Goal: Task Accomplishment & Management: Use online tool/utility

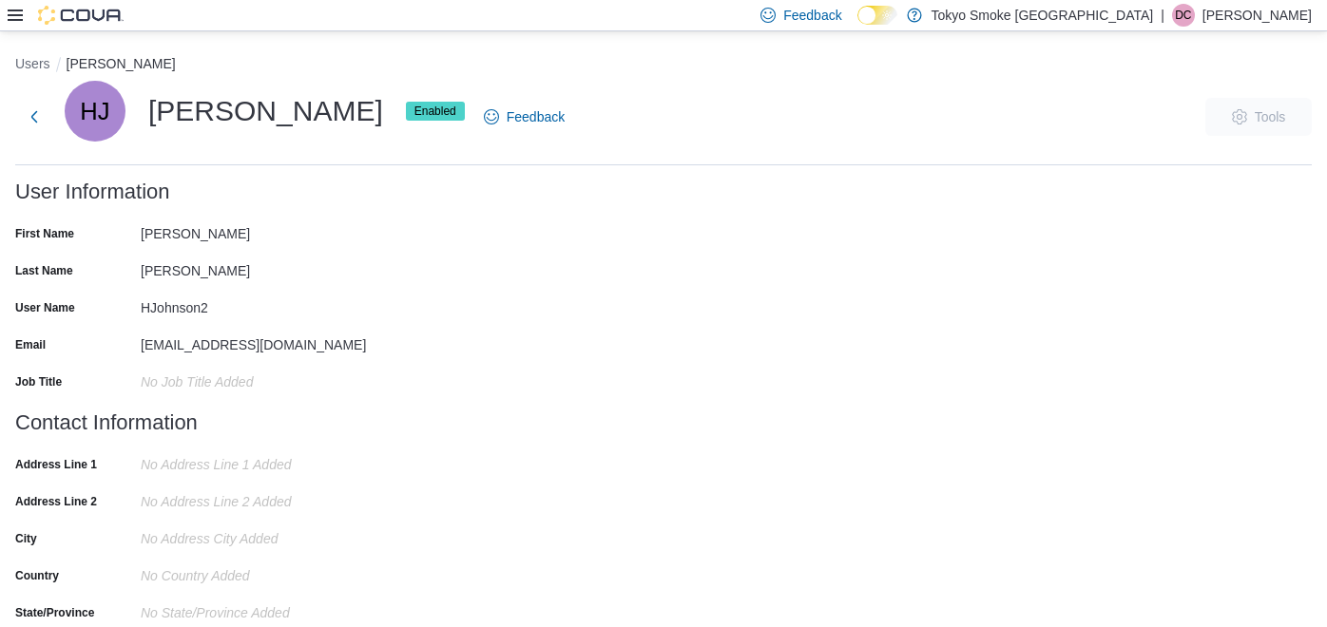
scroll to position [46, 0]
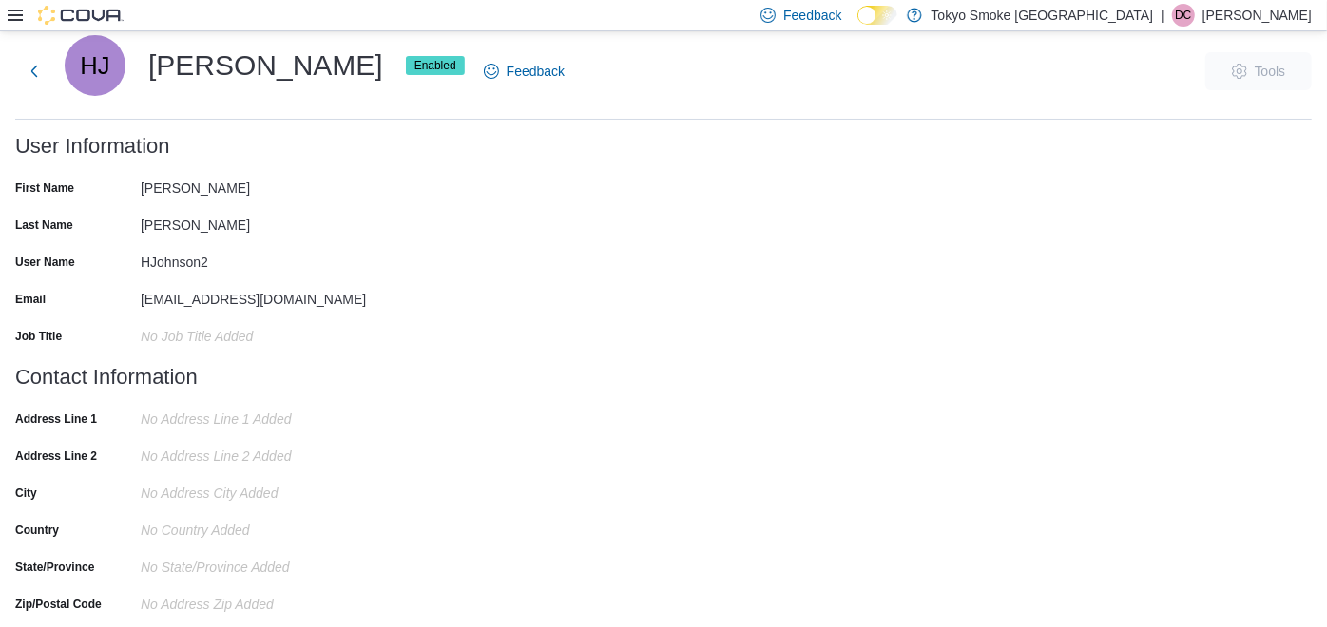
click at [16, 21] on icon at bounding box center [15, 15] width 15 height 15
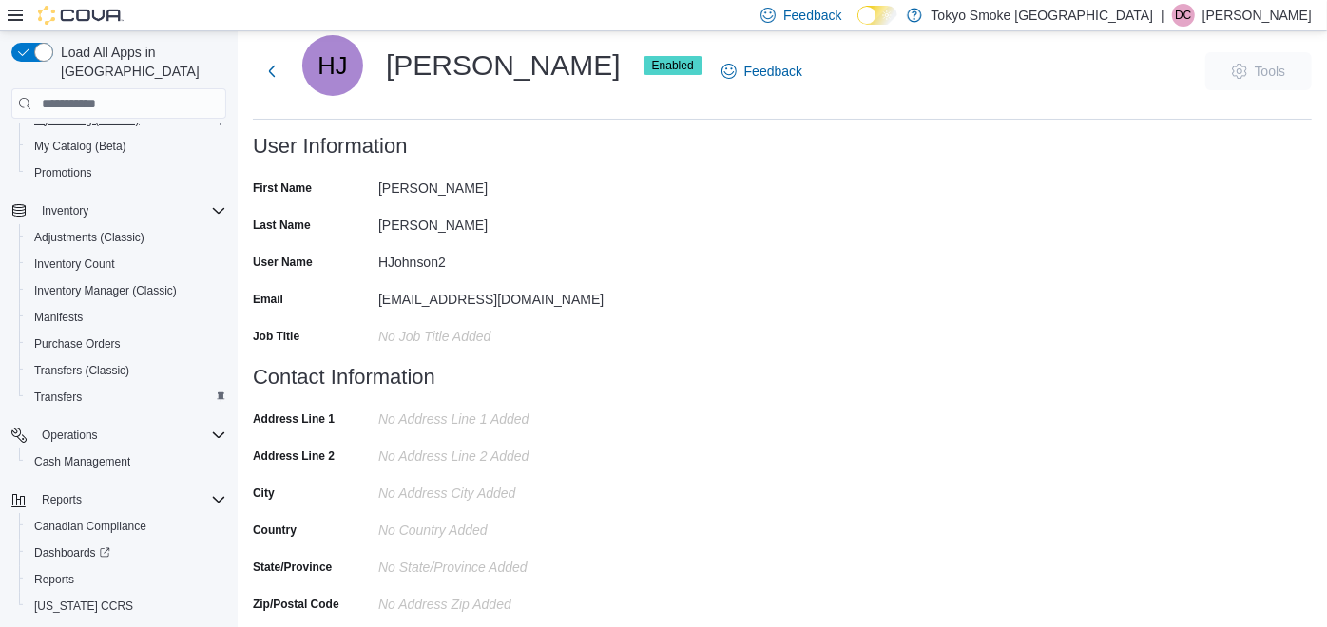
scroll to position [244, 0]
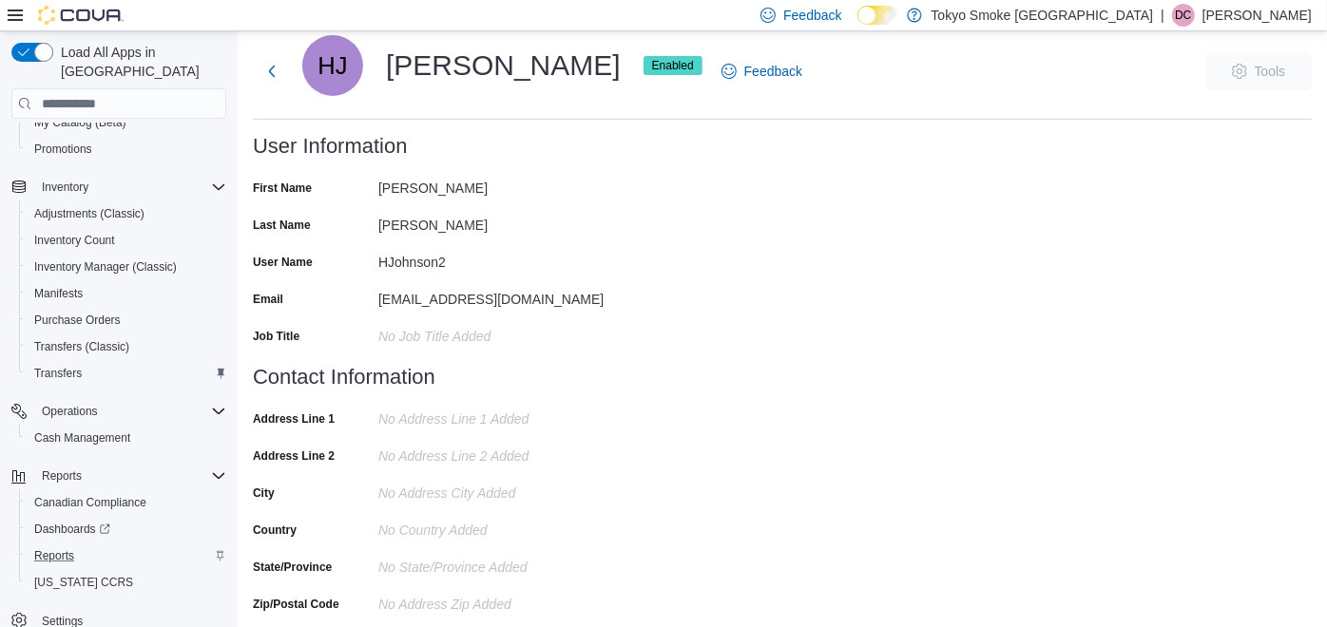
click at [93, 545] on div "Reports" at bounding box center [127, 556] width 200 height 23
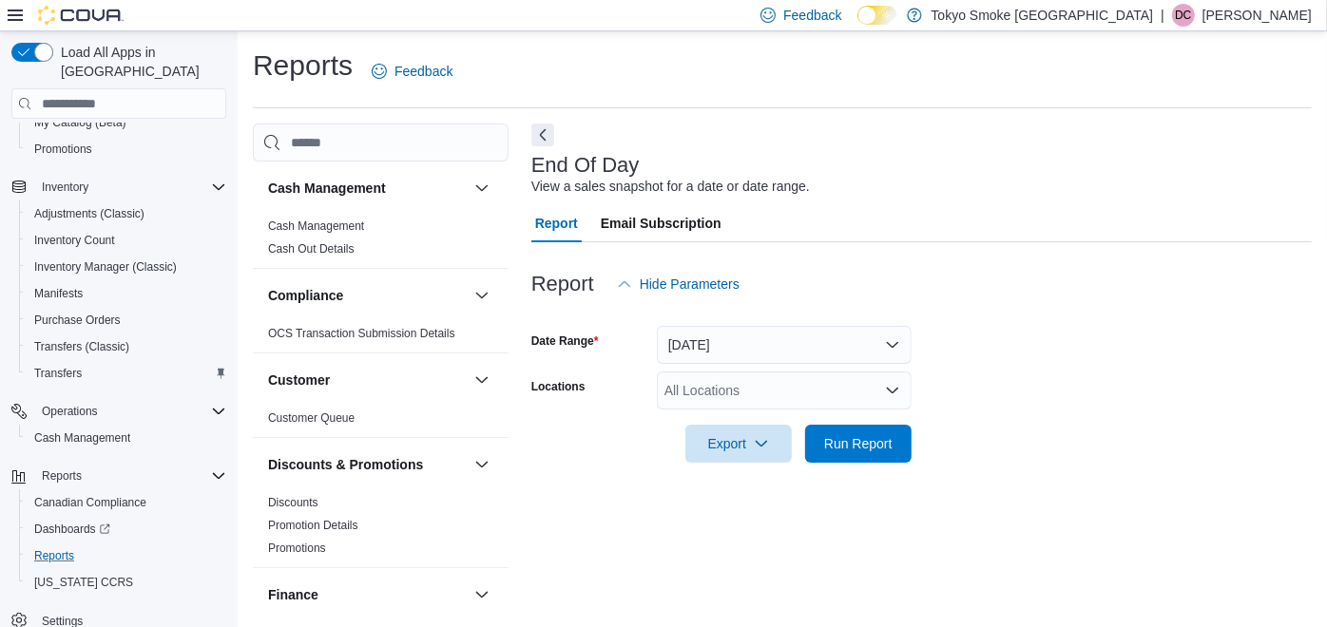
scroll to position [19, 0]
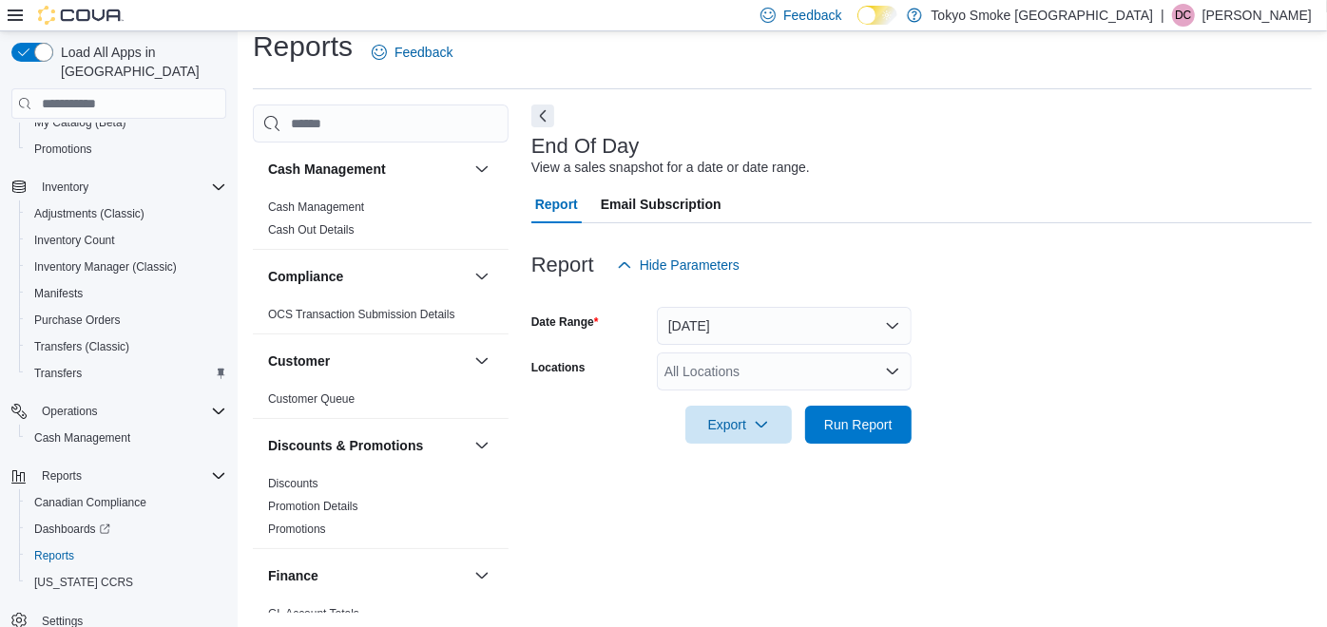
click at [1297, 501] on div "End Of Day View a sales snapshot for a date or date range. Report Email Subscri…" at bounding box center [921, 359] width 780 height 509
click at [797, 379] on div "All Locations" at bounding box center [784, 372] width 255 height 38
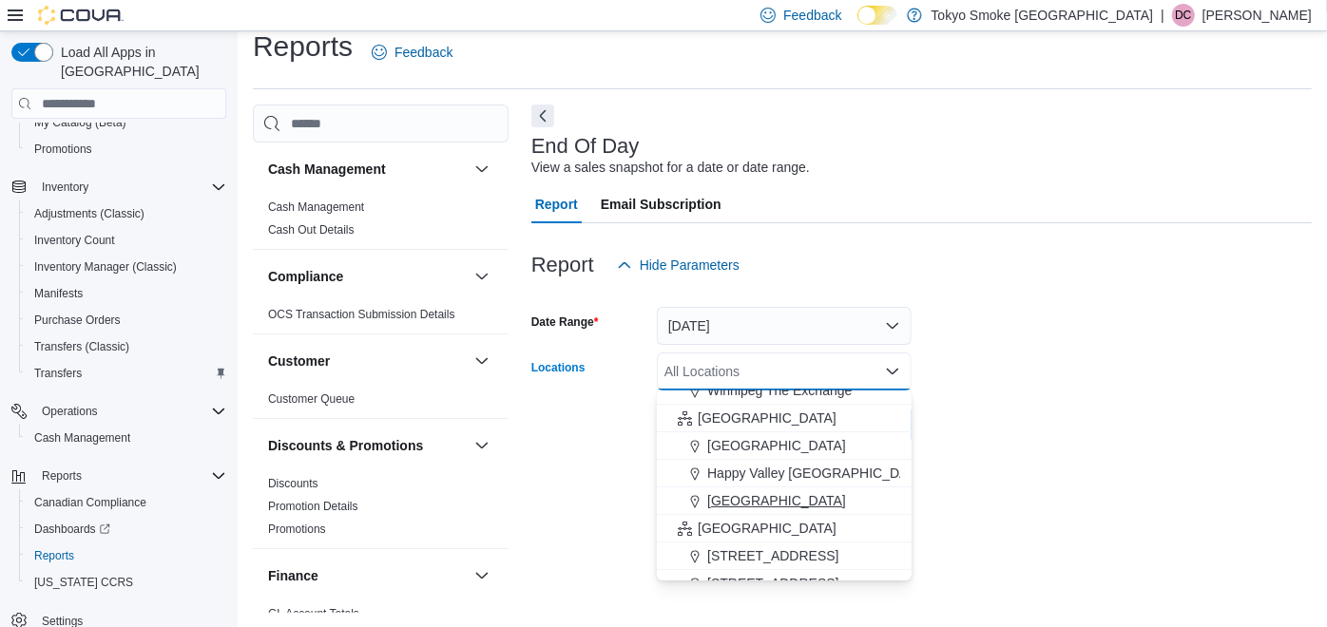
scroll to position [422, 0]
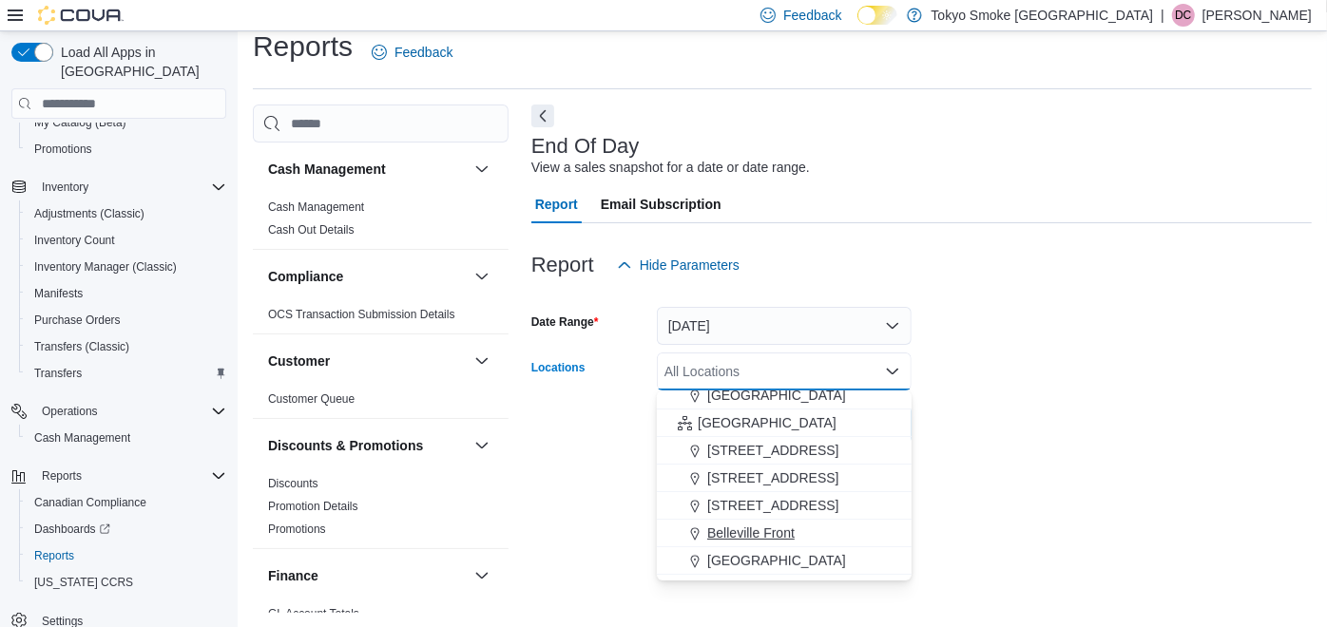
click at [773, 524] on span "Belleville Front" at bounding box center [750, 533] width 87 height 19
click at [954, 454] on div at bounding box center [921, 455] width 780 height 23
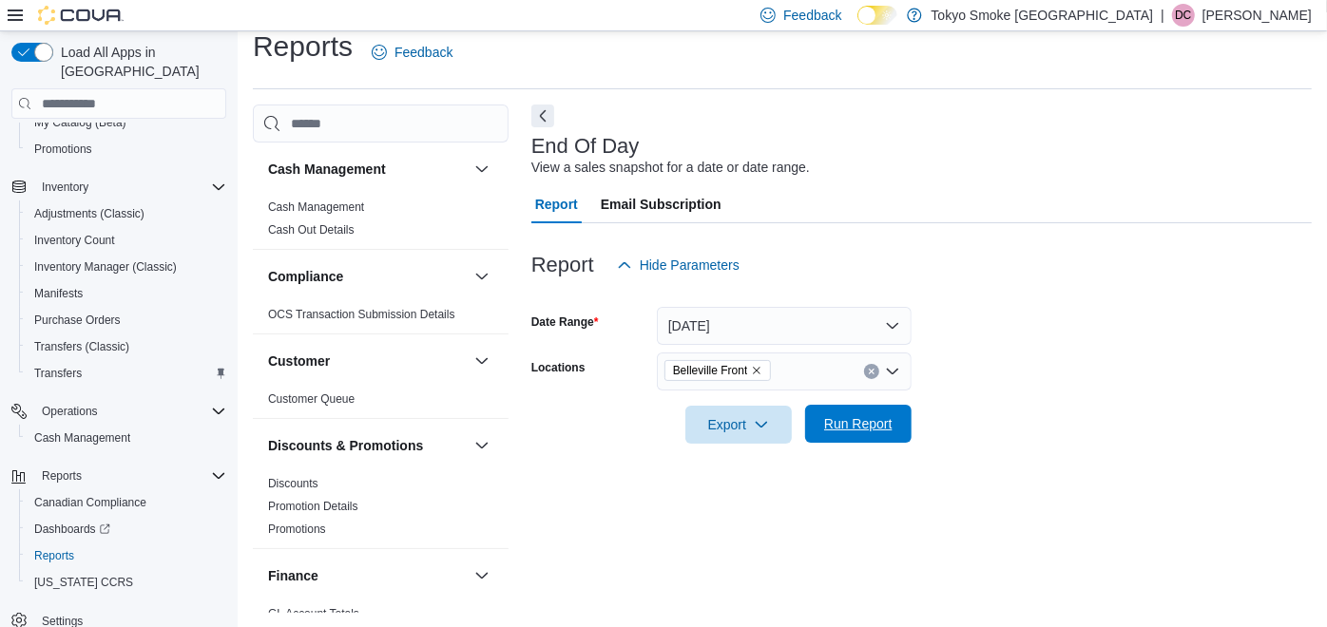
click at [862, 425] on span "Run Report" at bounding box center [858, 423] width 68 height 19
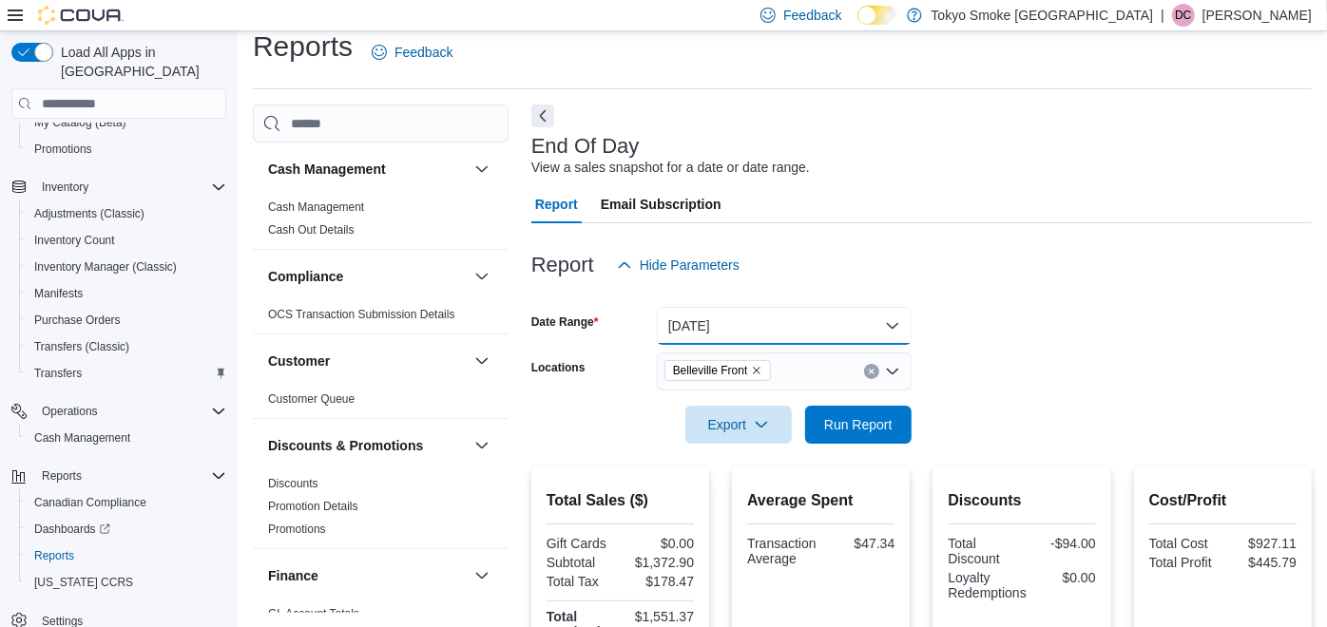
click at [715, 326] on button "[DATE]" at bounding box center [784, 326] width 255 height 38
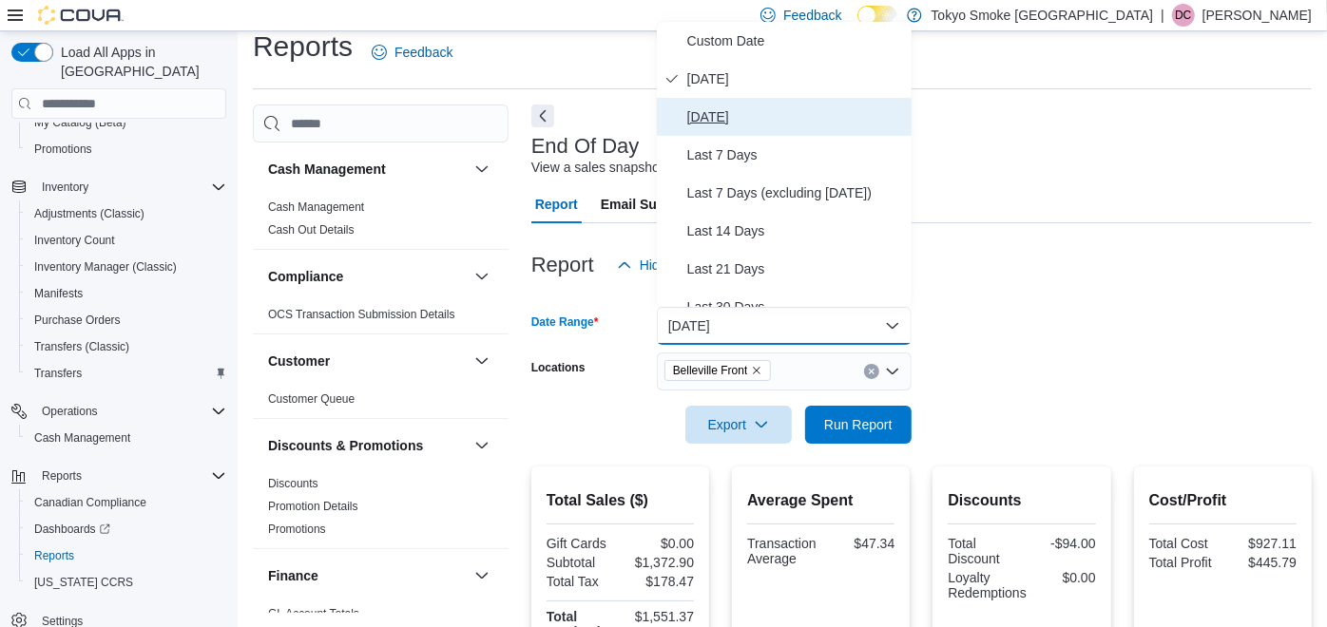
click at [756, 118] on span "[DATE]" at bounding box center [795, 117] width 217 height 23
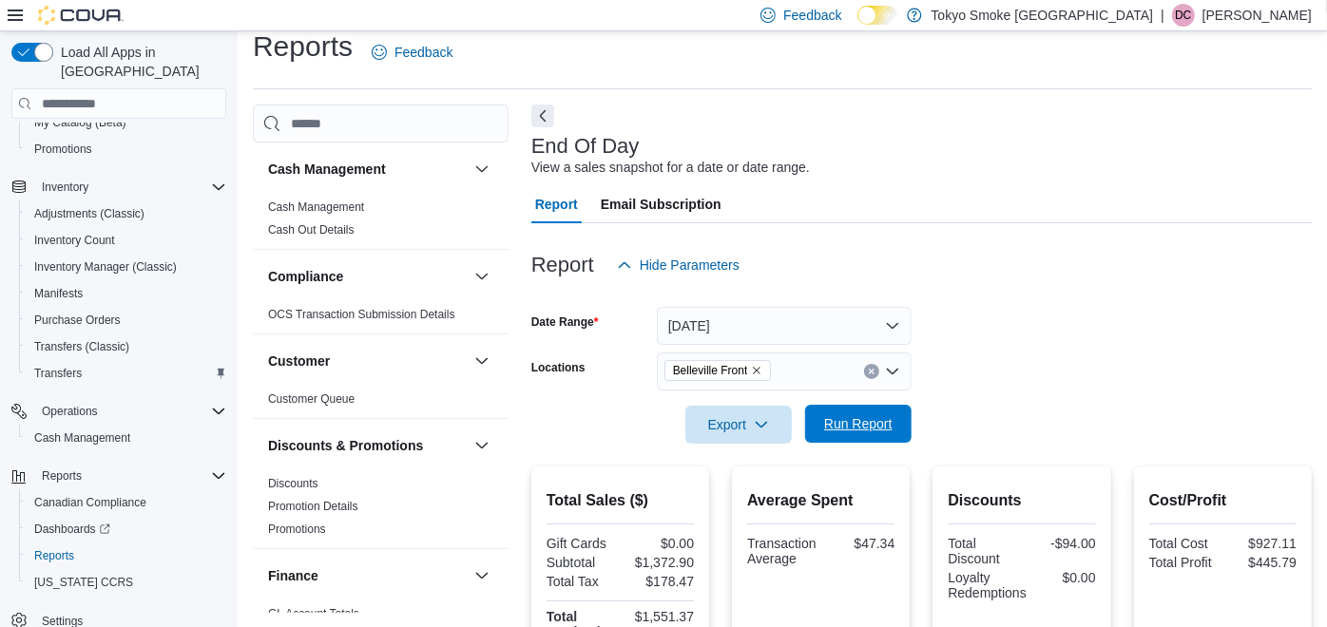
click at [859, 407] on span "Run Report" at bounding box center [858, 424] width 84 height 38
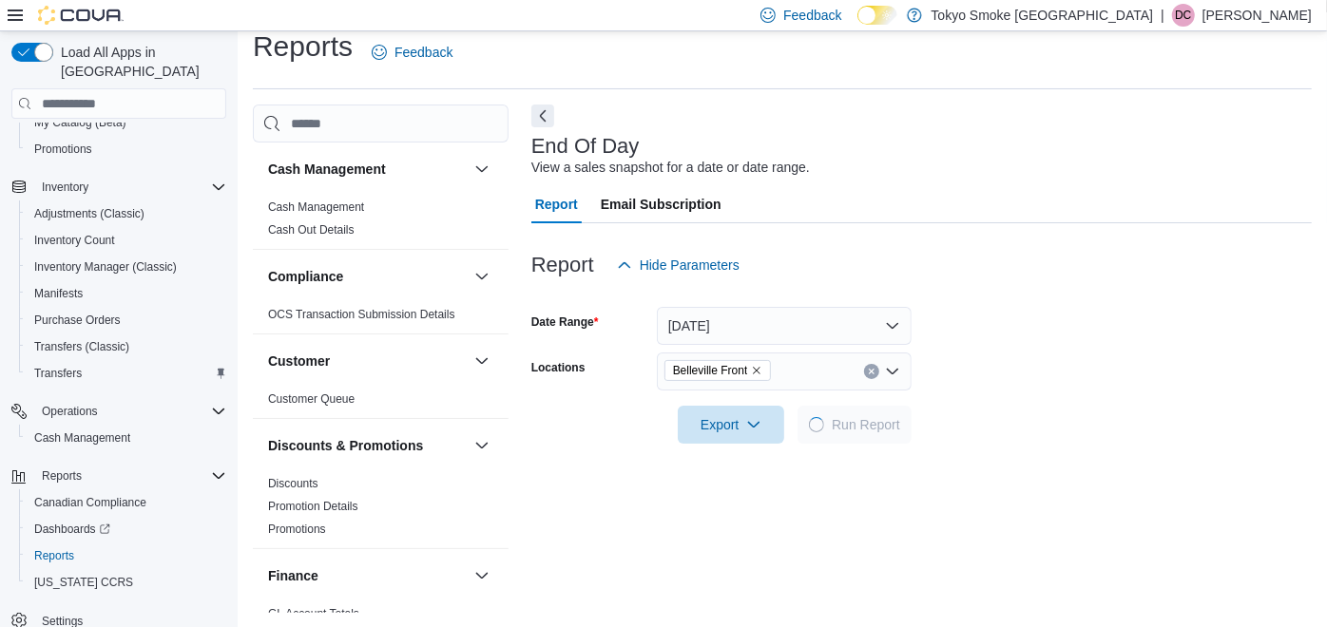
click at [1001, 385] on form "Date Range [DATE] Locations [GEOGRAPHIC_DATA] Front Export Run Report" at bounding box center [921, 364] width 780 height 160
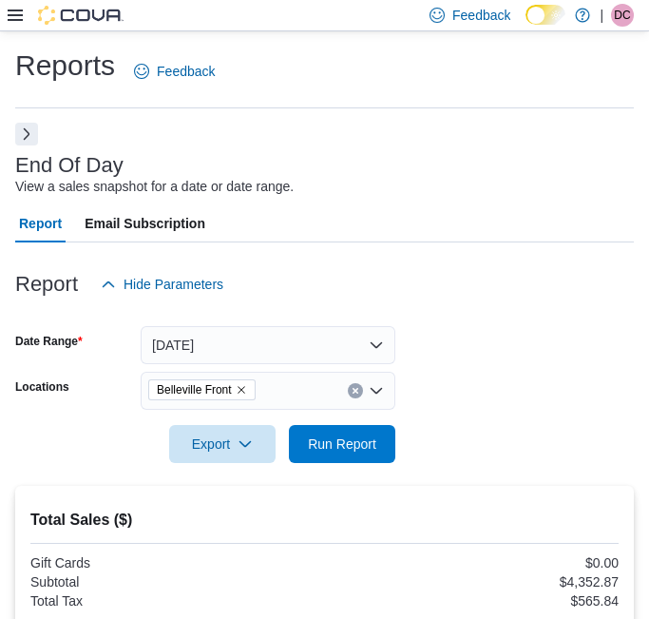
click at [24, 128] on button "Next" at bounding box center [26, 134] width 23 height 23
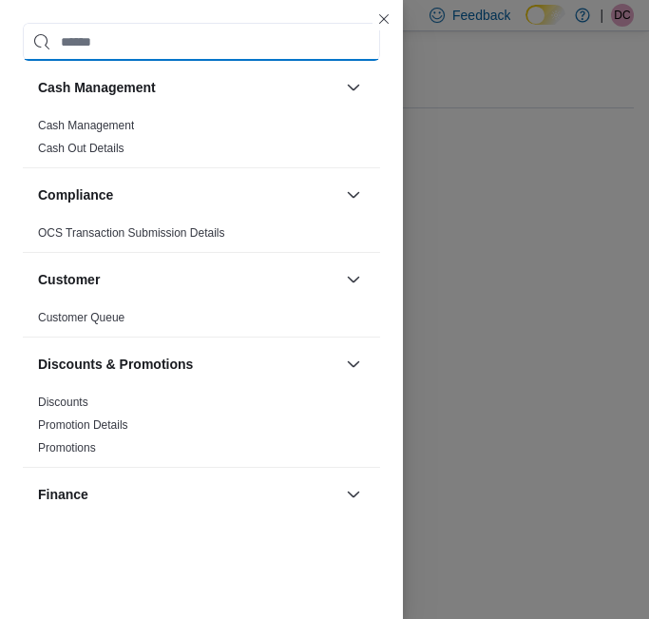
click at [125, 49] on input "search" at bounding box center [201, 42] width 357 height 38
click at [391, 127] on div "Cash Management Cash Management Cash Out Details Compliance OCS Transaction Sub…" at bounding box center [201, 273] width 403 height 547
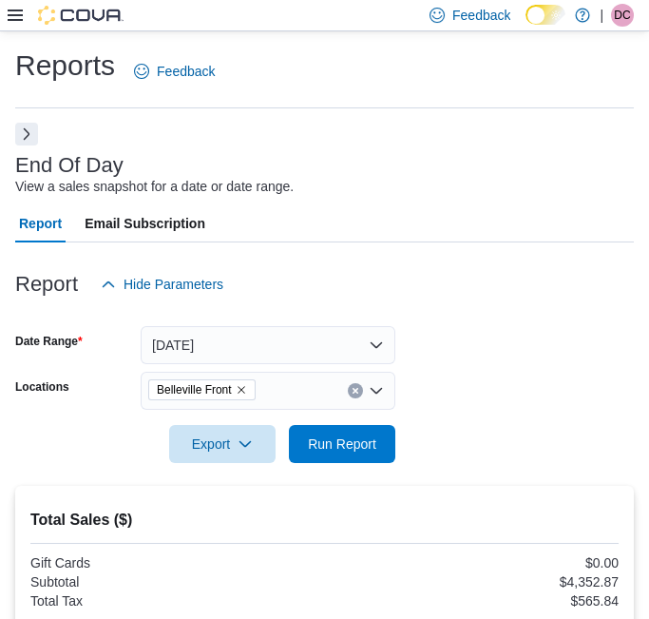
click at [25, 134] on button "Next" at bounding box center [26, 134] width 23 height 23
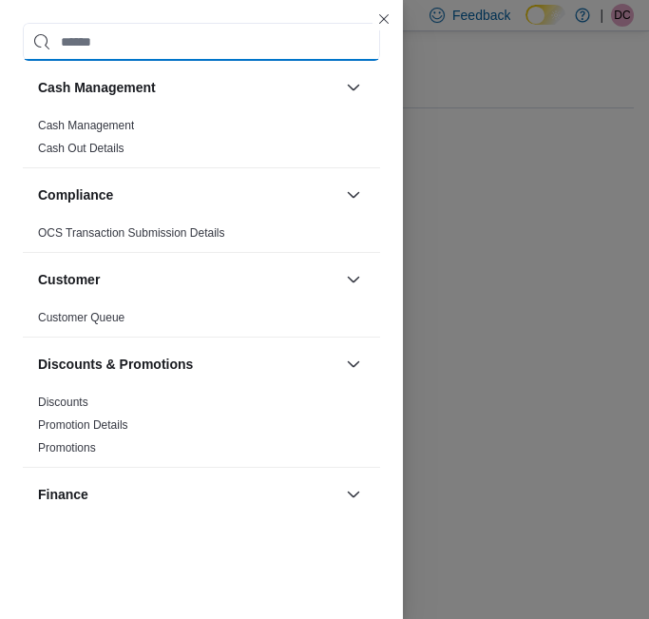
click at [153, 49] on input "search" at bounding box center [201, 42] width 357 height 38
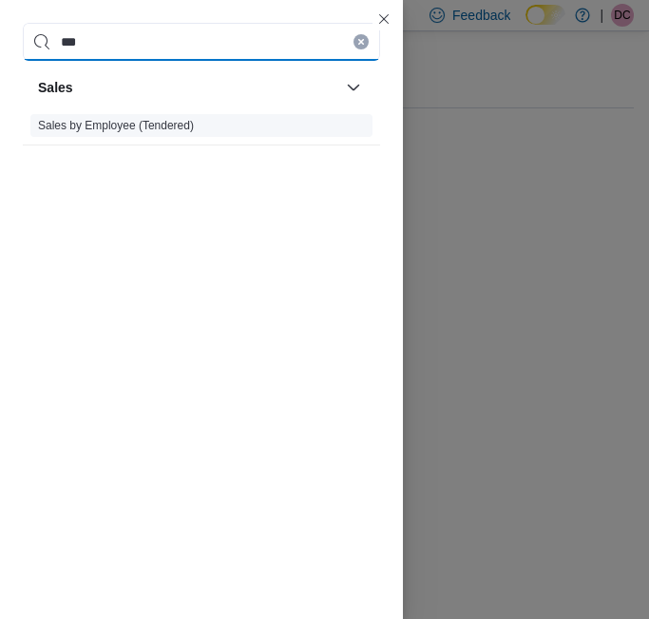
type input "***"
click at [135, 119] on link "Sales by Employee (Tendered)" at bounding box center [116, 125] width 156 height 13
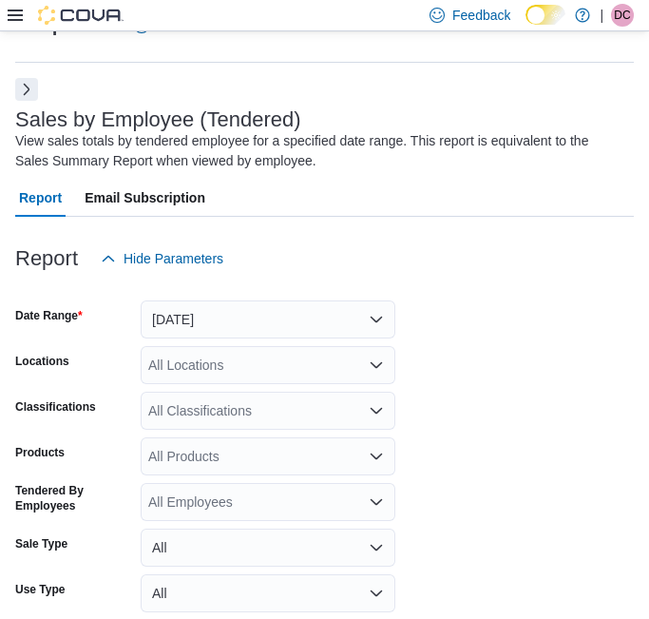
scroll to position [63, 0]
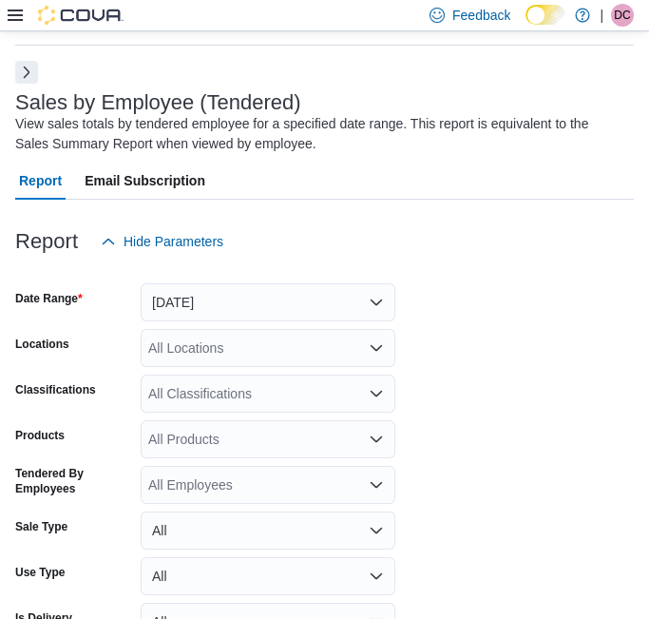
click at [232, 346] on div "All Locations" at bounding box center [268, 348] width 255 height 38
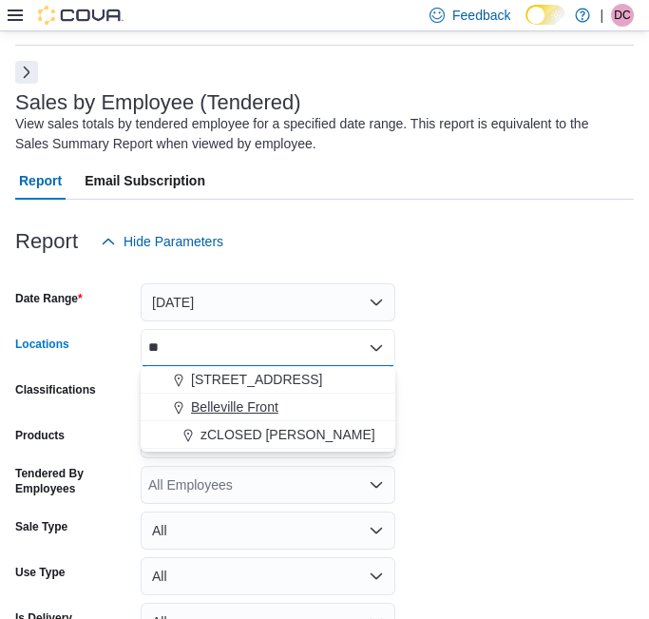
type input "**"
click at [248, 398] on span "Belleville Front" at bounding box center [234, 406] width 87 height 19
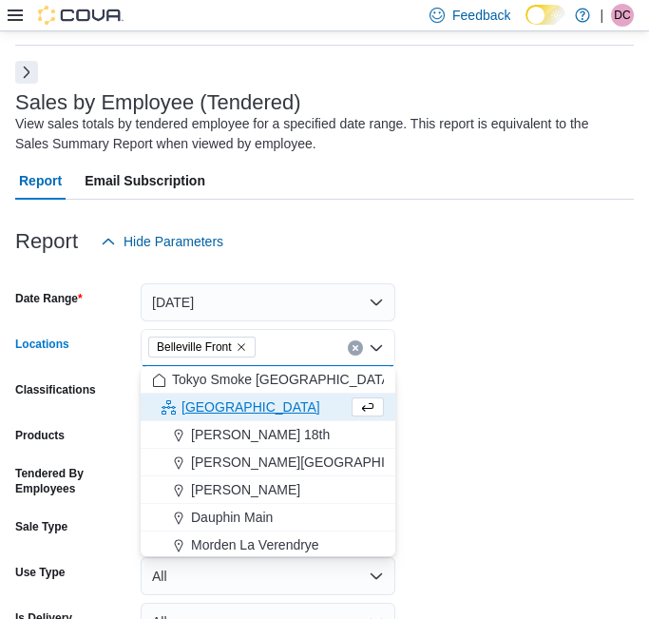
click at [415, 402] on form "Date Range [DATE] Locations [GEOGRAPHIC_DATA] Front Combo box. Selected. [GEOGR…" at bounding box center [324, 476] width 619 height 433
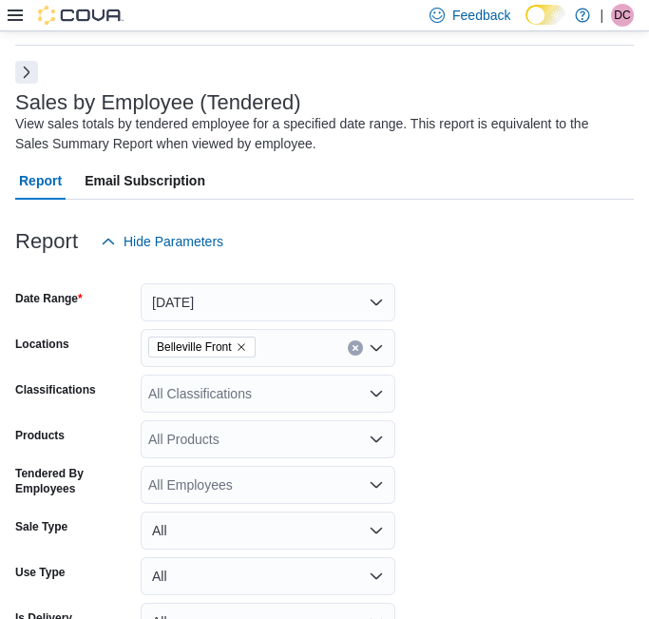
scroll to position [175, 0]
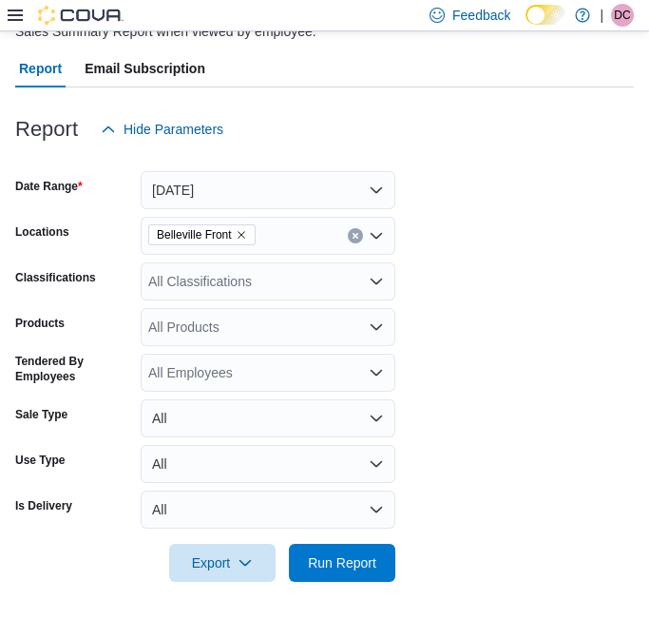
click at [365, 541] on div at bounding box center [324, 535] width 619 height 15
click at [365, 551] on span "Run Report" at bounding box center [342, 562] width 84 height 38
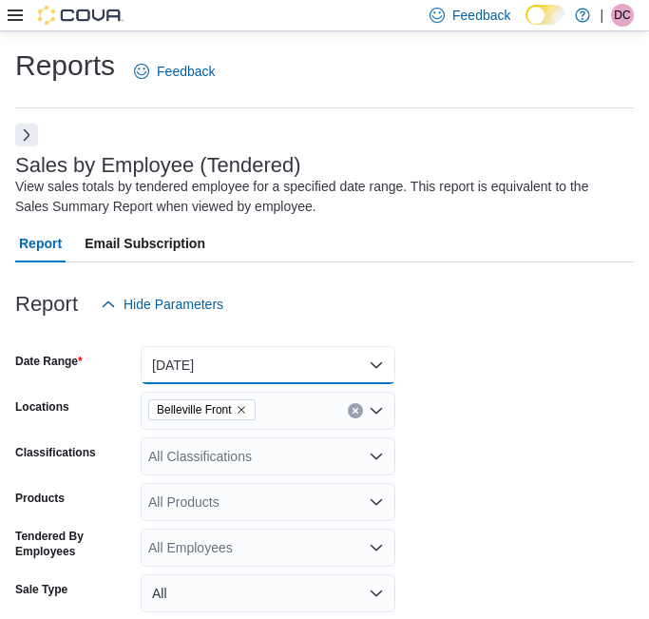
click at [240, 371] on button "[DATE]" at bounding box center [268, 365] width 255 height 38
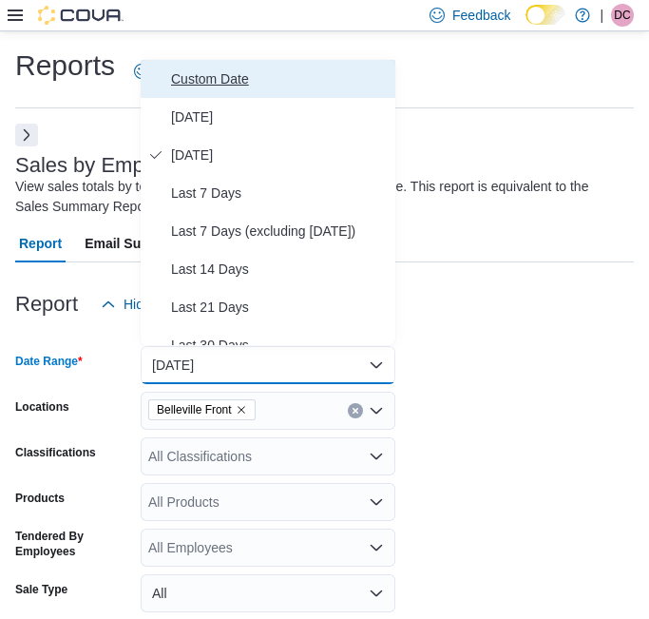
click at [220, 93] on button "Custom Date" at bounding box center [268, 79] width 255 height 38
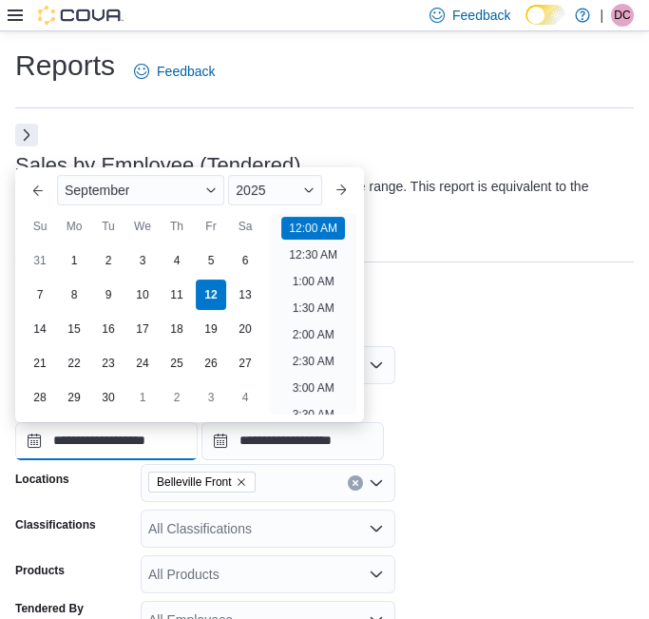
click at [197, 427] on input "**********" at bounding box center [106, 441] width 182 height 38
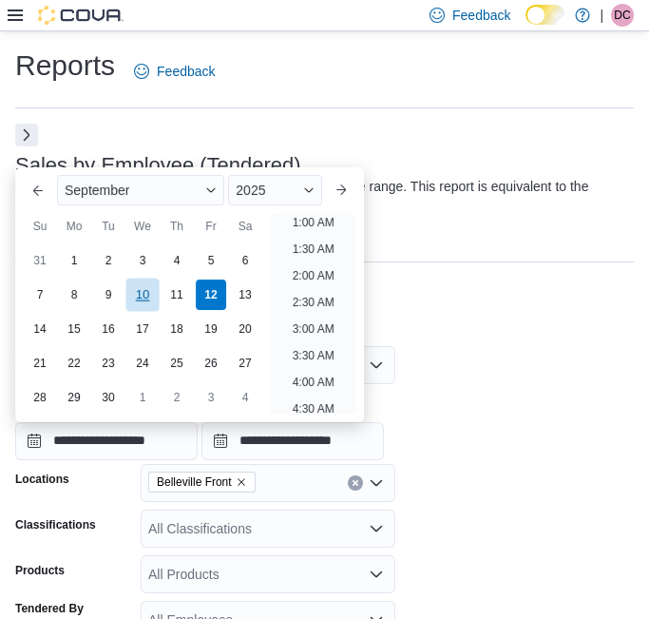
click at [149, 292] on div "10" at bounding box center [141, 294] width 33 height 33
type input "**********"
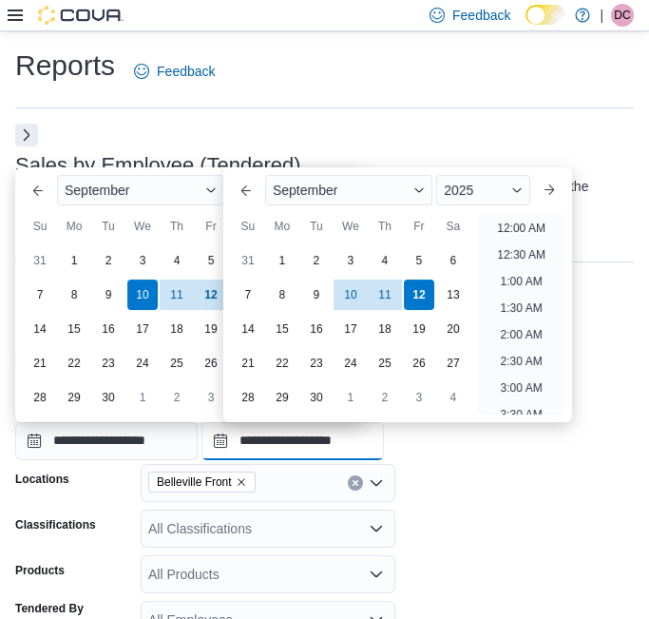
click at [327, 439] on input "**********" at bounding box center [293, 441] width 182 height 38
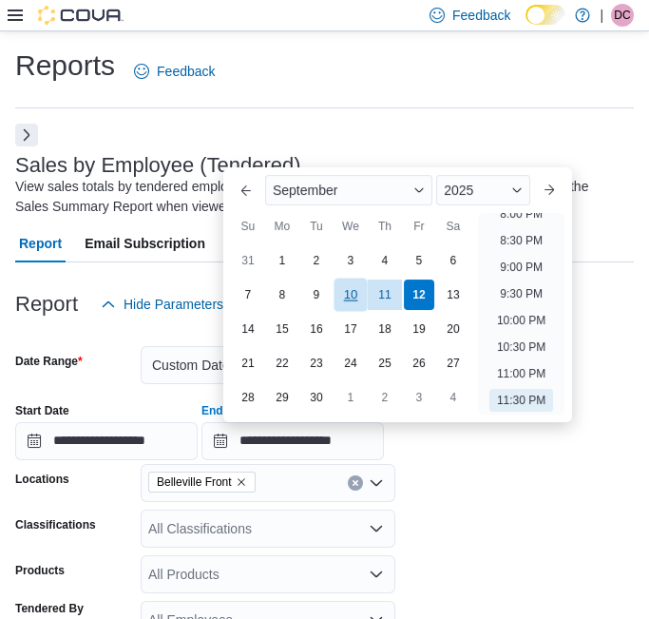
click at [344, 306] on div "10" at bounding box center [350, 294] width 33 height 33
type input "**********"
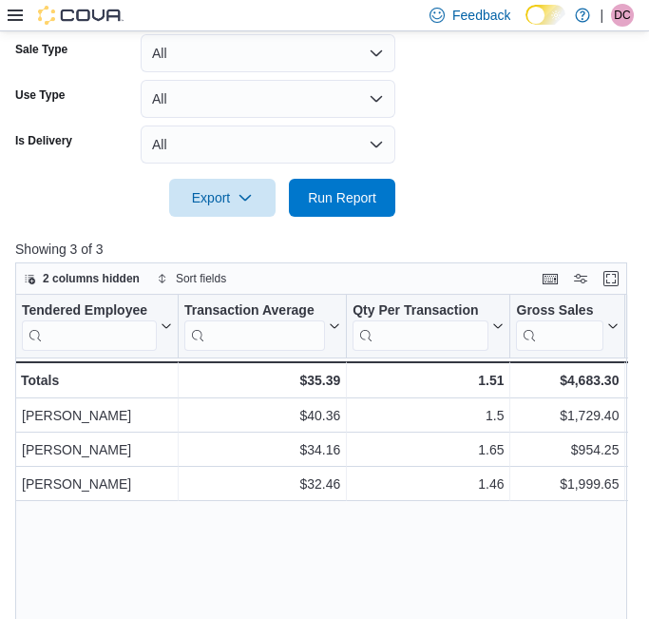
scroll to position [733, 0]
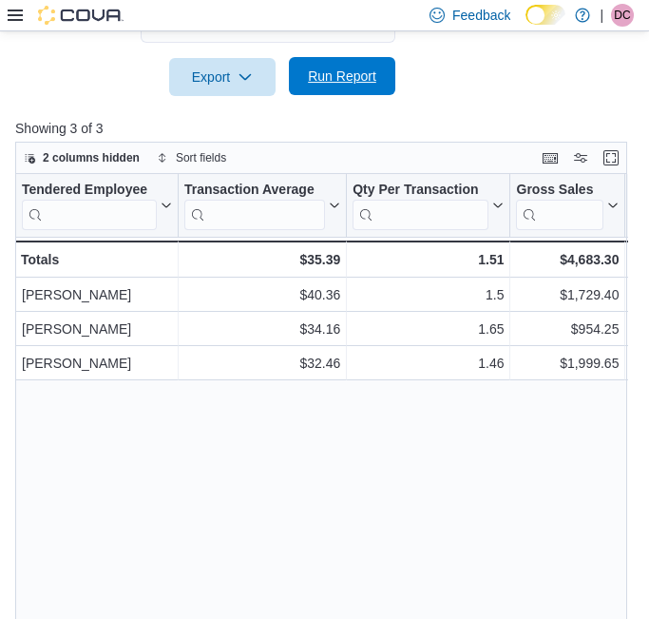
click at [345, 93] on span "Run Report" at bounding box center [342, 76] width 84 height 38
